Goal: Task Accomplishment & Management: Manage account settings

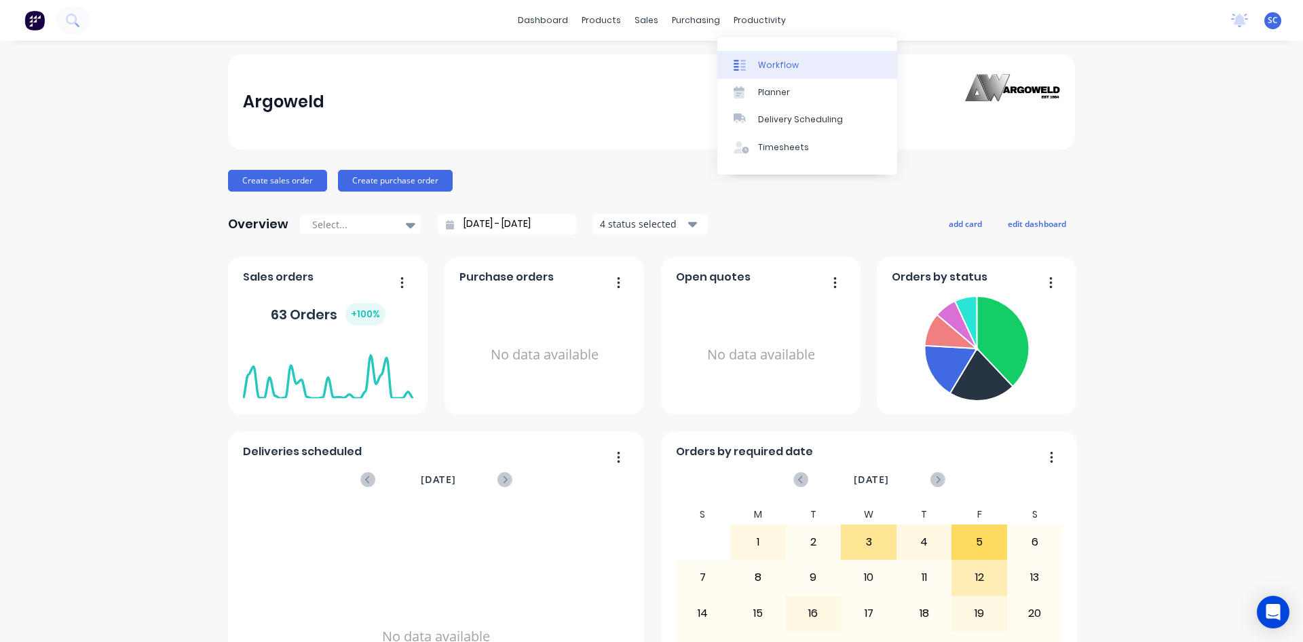
click at [803, 64] on link "Workflow" at bounding box center [808, 64] width 180 height 27
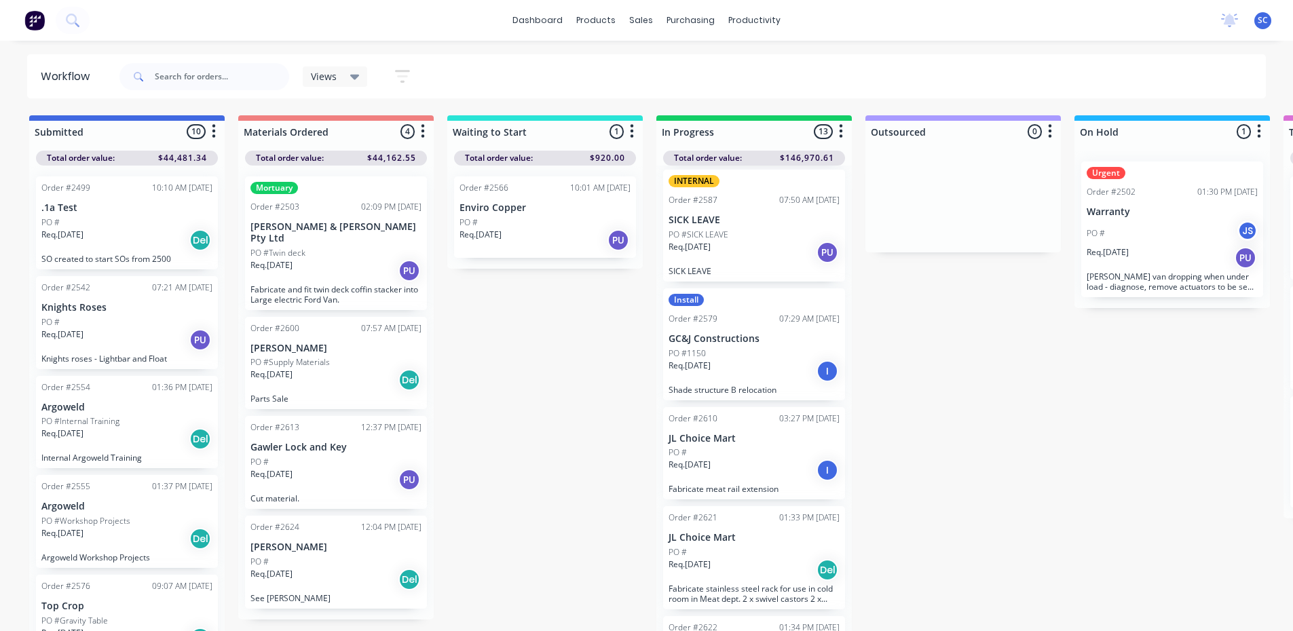
scroll to position [611, 0]
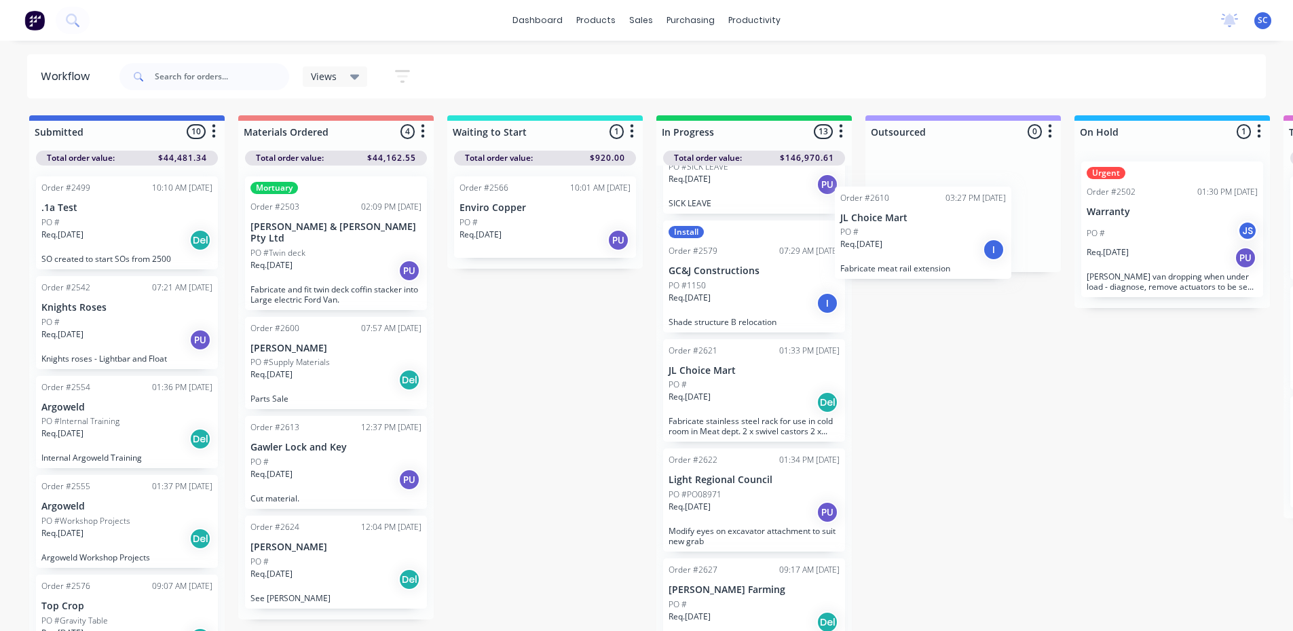
drag, startPoint x: 725, startPoint y: 403, endPoint x: 904, endPoint y: 248, distance: 236.4
click at [901, 248] on div "Submitted 10 Sort By Created date Required date Order number Customer name Most…" at bounding box center [1122, 374] width 2264 height 519
click at [717, 403] on div "Order #2516 08:16 AM 09/07/25 Borehole Wireline Pty Ltd PO #Truck Body Req. 05/…" at bounding box center [754, 400] width 196 height 468
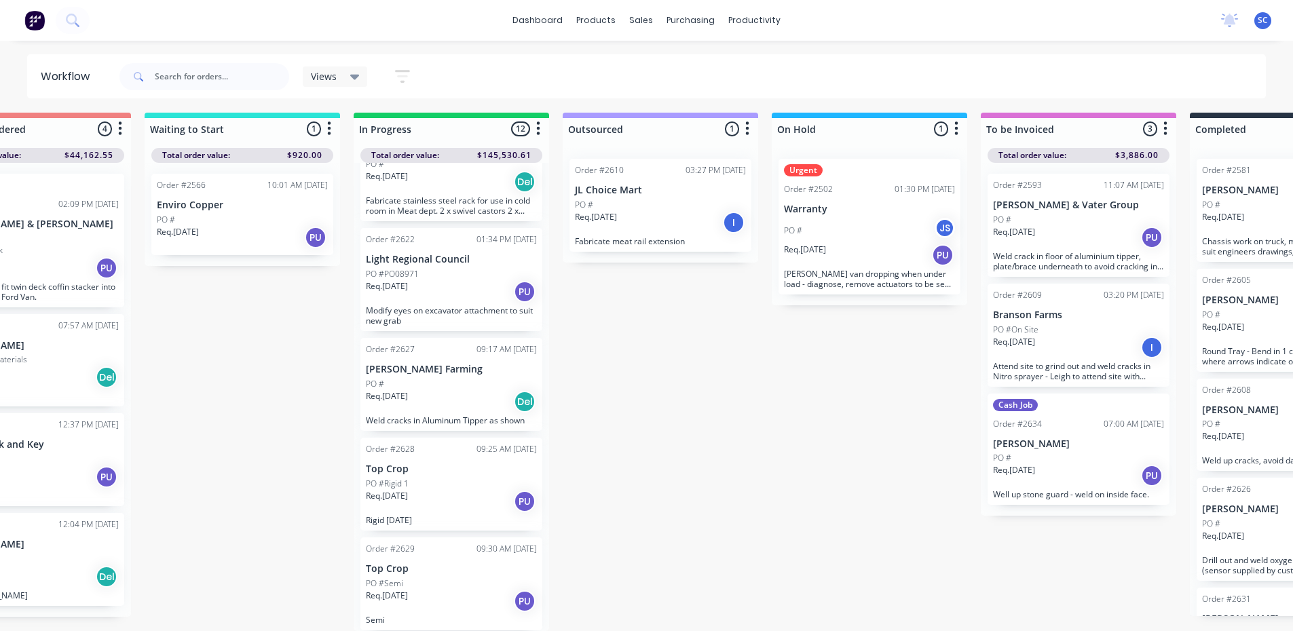
scroll to position [13, 315]
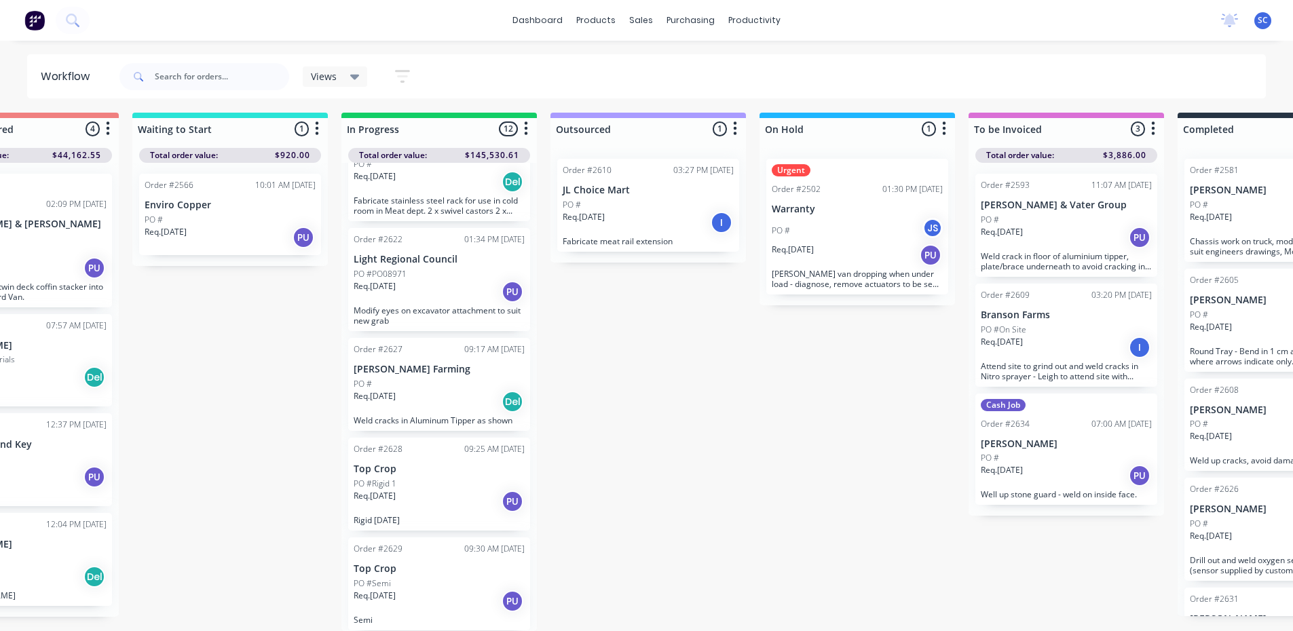
drag, startPoint x: 876, startPoint y: 569, endPoint x: 870, endPoint y: 627, distance: 58.1
click at [873, 592] on div "Submitted 10 Sort By Created date Required date Order number Customer name Most…" at bounding box center [807, 372] width 2264 height 519
